Goal: Check status: Check status

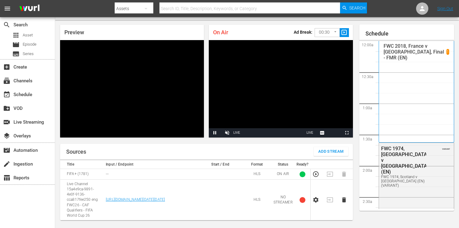
scroll to position [613, 0]
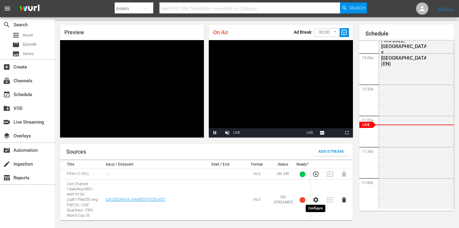
click at [315, 198] on icon "button" at bounding box center [315, 200] width 5 height 6
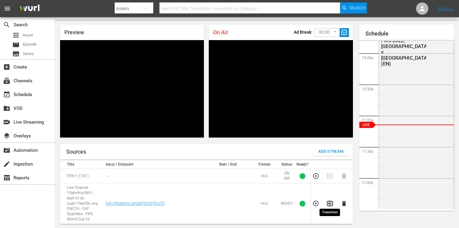
click at [330, 202] on icon "button" at bounding box center [330, 203] width 6 height 5
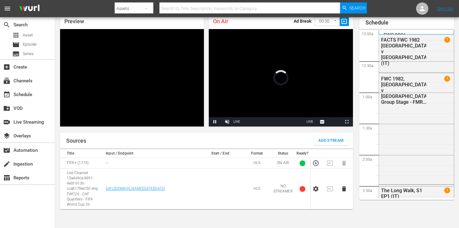
scroll to position [613, 0]
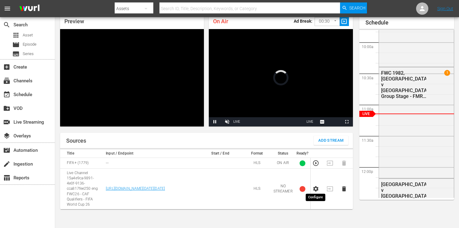
click at [316, 186] on icon "button" at bounding box center [315, 189] width 5 height 6
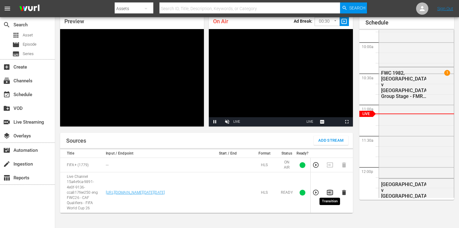
click at [331, 193] on icon "button" at bounding box center [330, 192] width 6 height 5
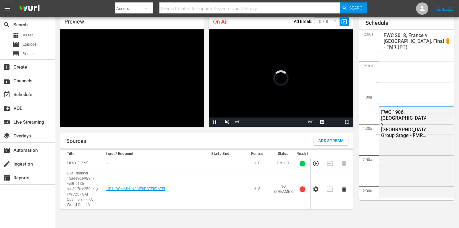
scroll to position [613, 0]
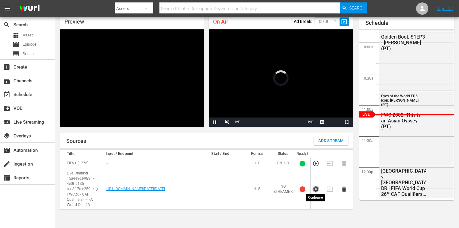
click at [316, 186] on icon "button" at bounding box center [315, 189] width 7 height 7
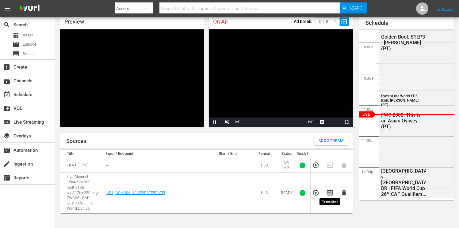
click at [329, 191] on icon "button" at bounding box center [330, 193] width 6 height 5
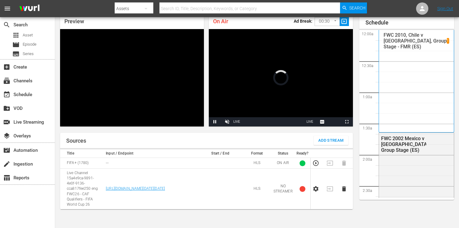
scroll to position [613, 0]
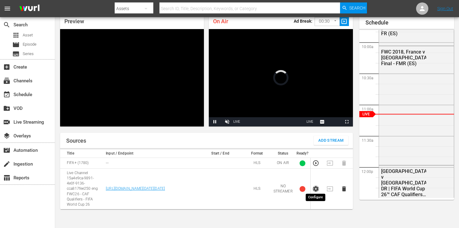
click at [315, 186] on icon "button" at bounding box center [315, 189] width 7 height 7
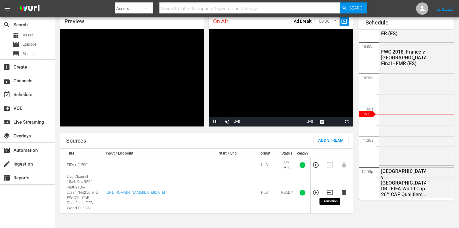
click at [328, 191] on icon "button" at bounding box center [330, 192] width 7 height 7
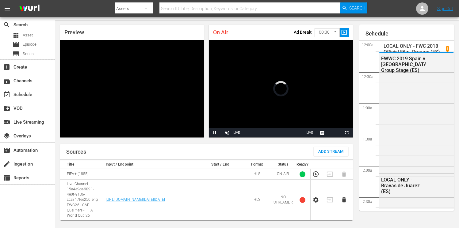
scroll to position [614, 0]
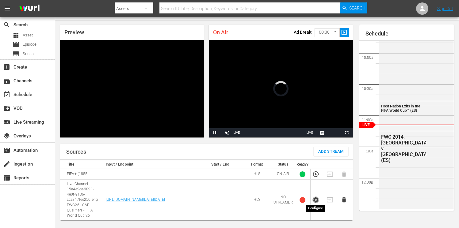
click at [314, 198] on icon "button" at bounding box center [315, 200] width 5 height 6
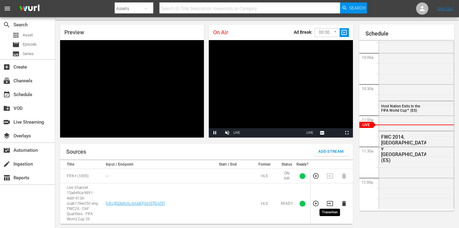
click at [328, 201] on icon "button" at bounding box center [330, 204] width 7 height 7
